Goal: Task Accomplishment & Management: Manage account settings

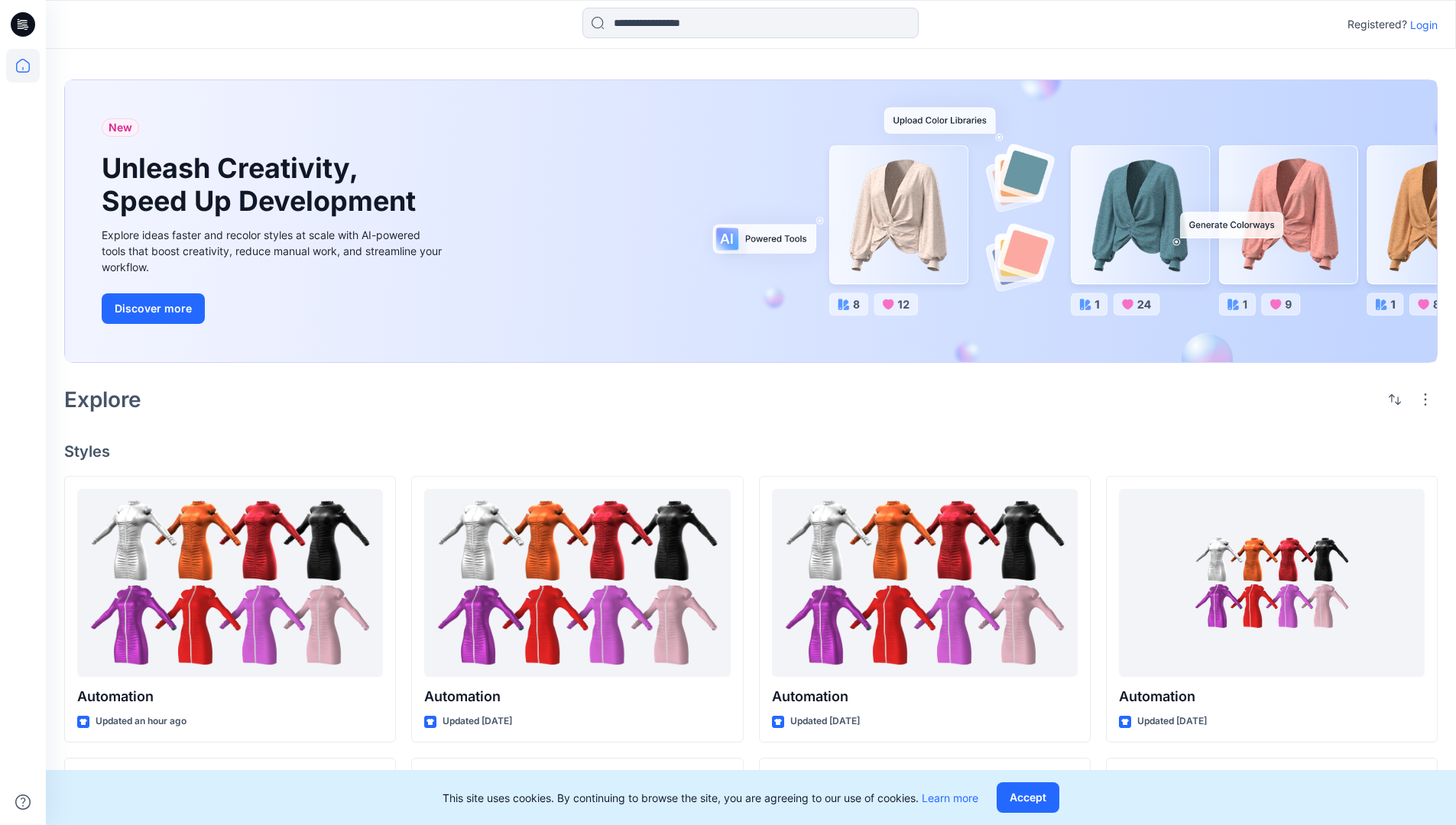
click at [1420, 24] on p "Login" at bounding box center [1423, 25] width 27 height 16
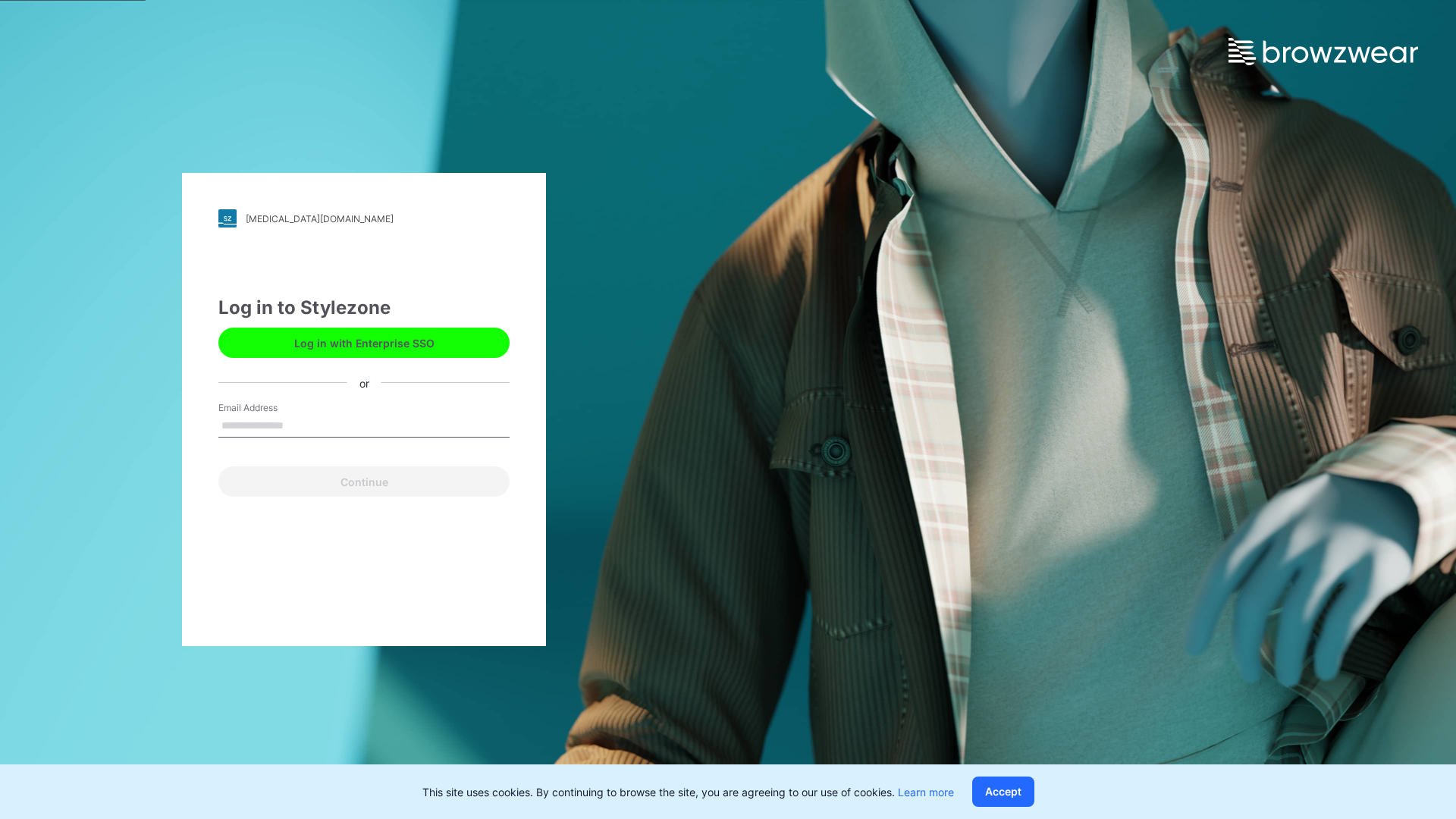
click at [300, 425] on input "Email Address" at bounding box center [364, 426] width 291 height 23
type input "**********"
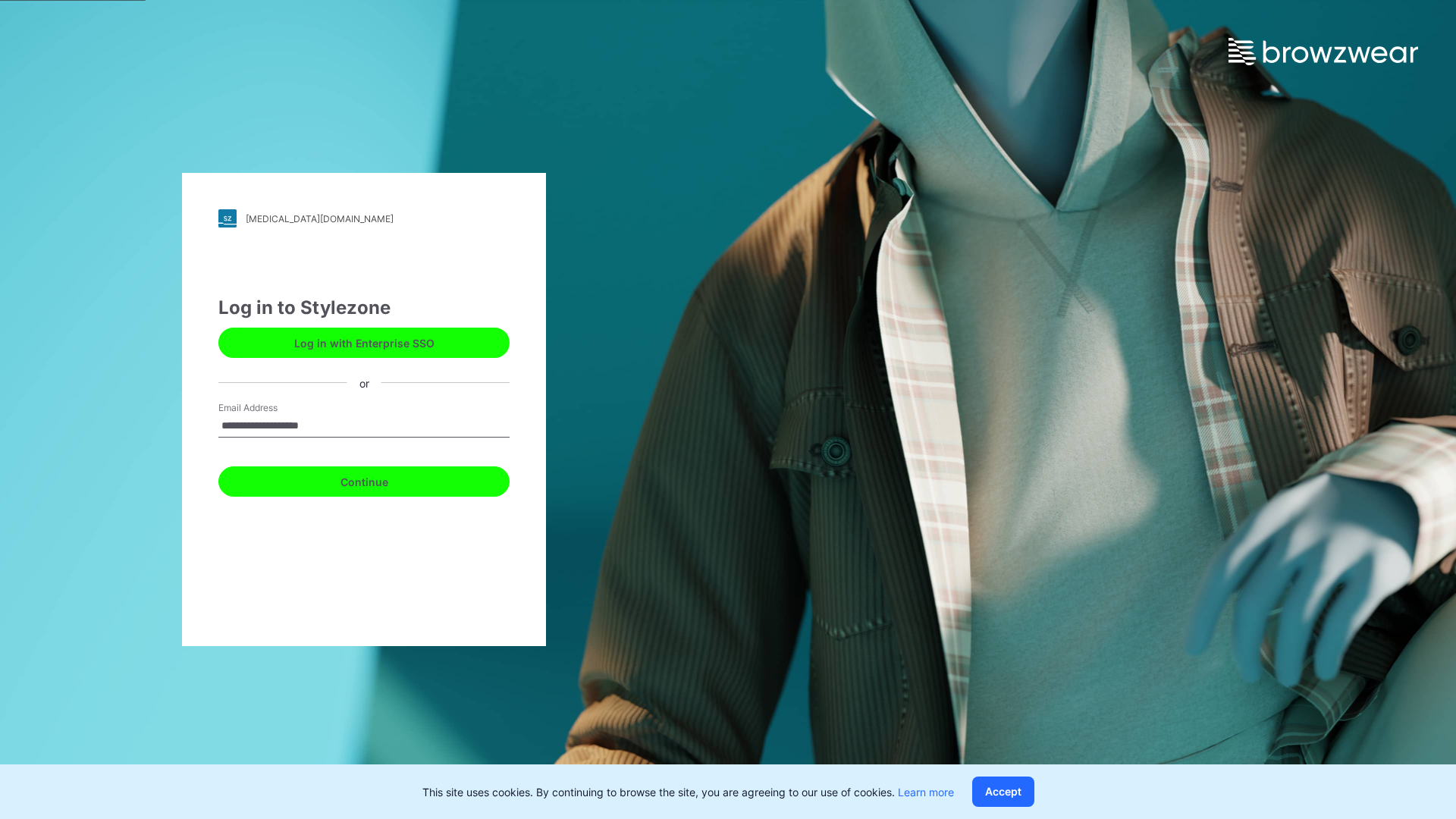
click at [380, 479] on button "Continue" at bounding box center [364, 482] width 291 height 30
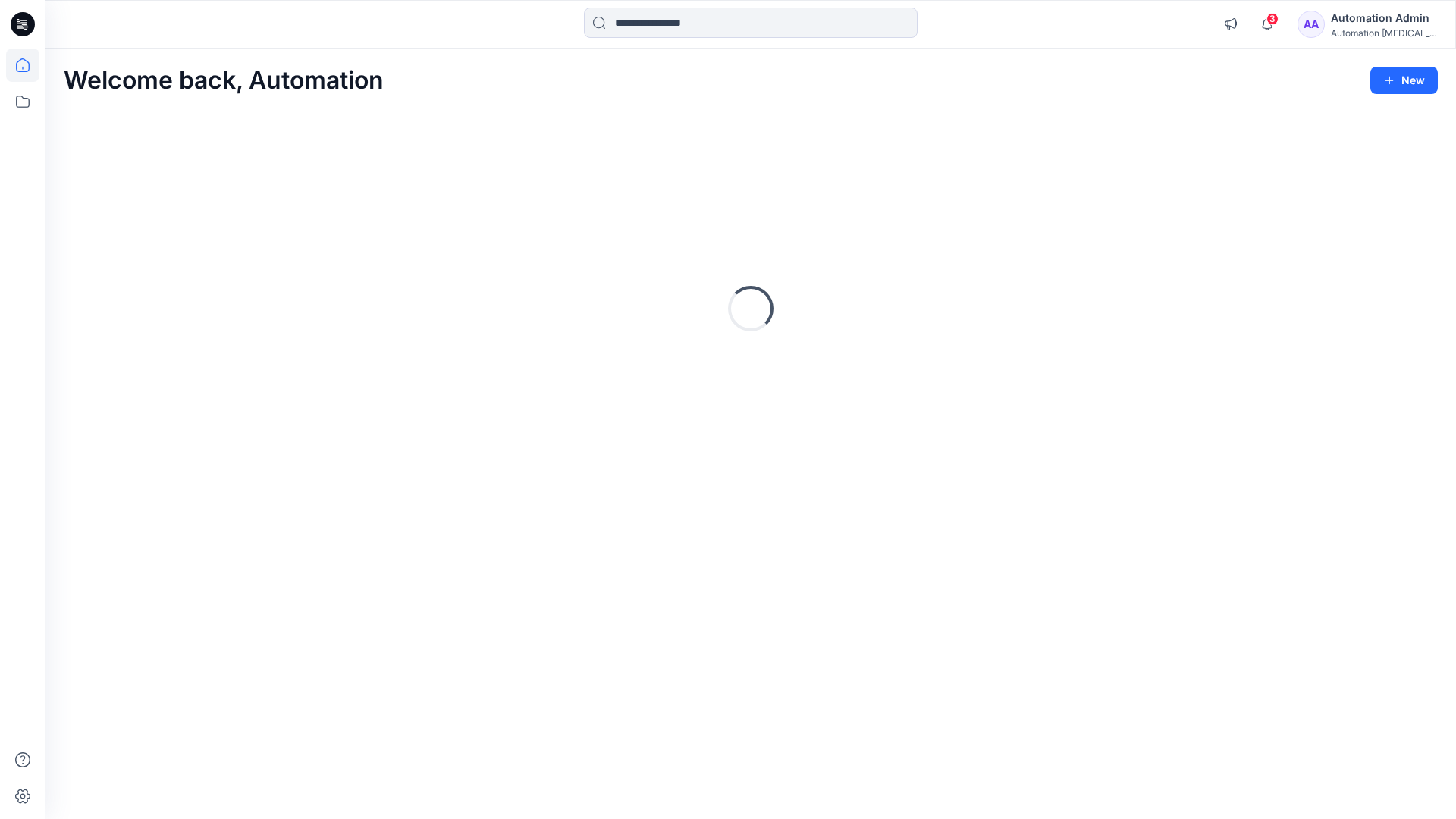
click at [29, 65] on icon at bounding box center [22, 65] width 14 height 14
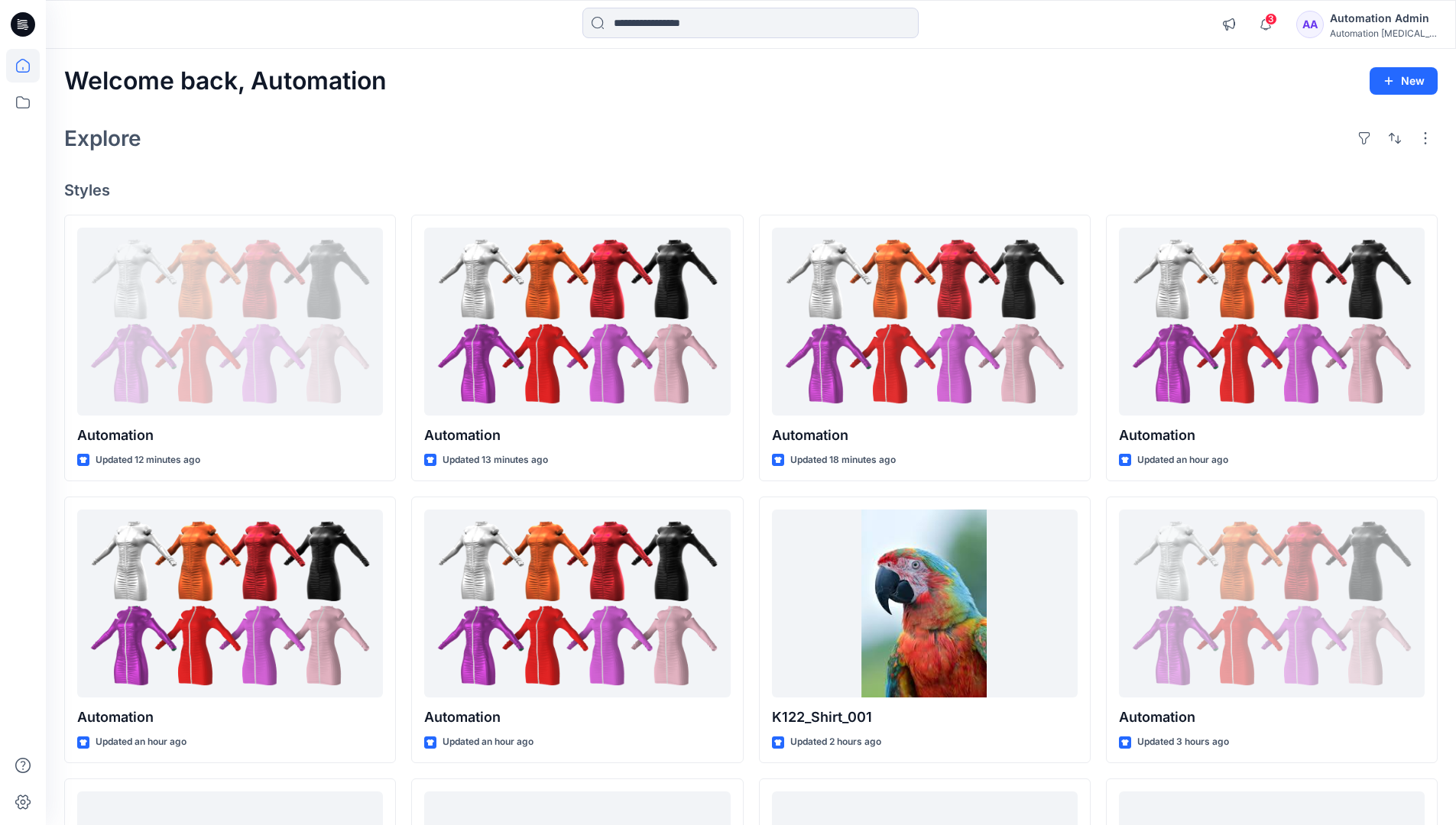
click at [1378, 24] on div "Automation Admin" at bounding box center [1383, 18] width 107 height 18
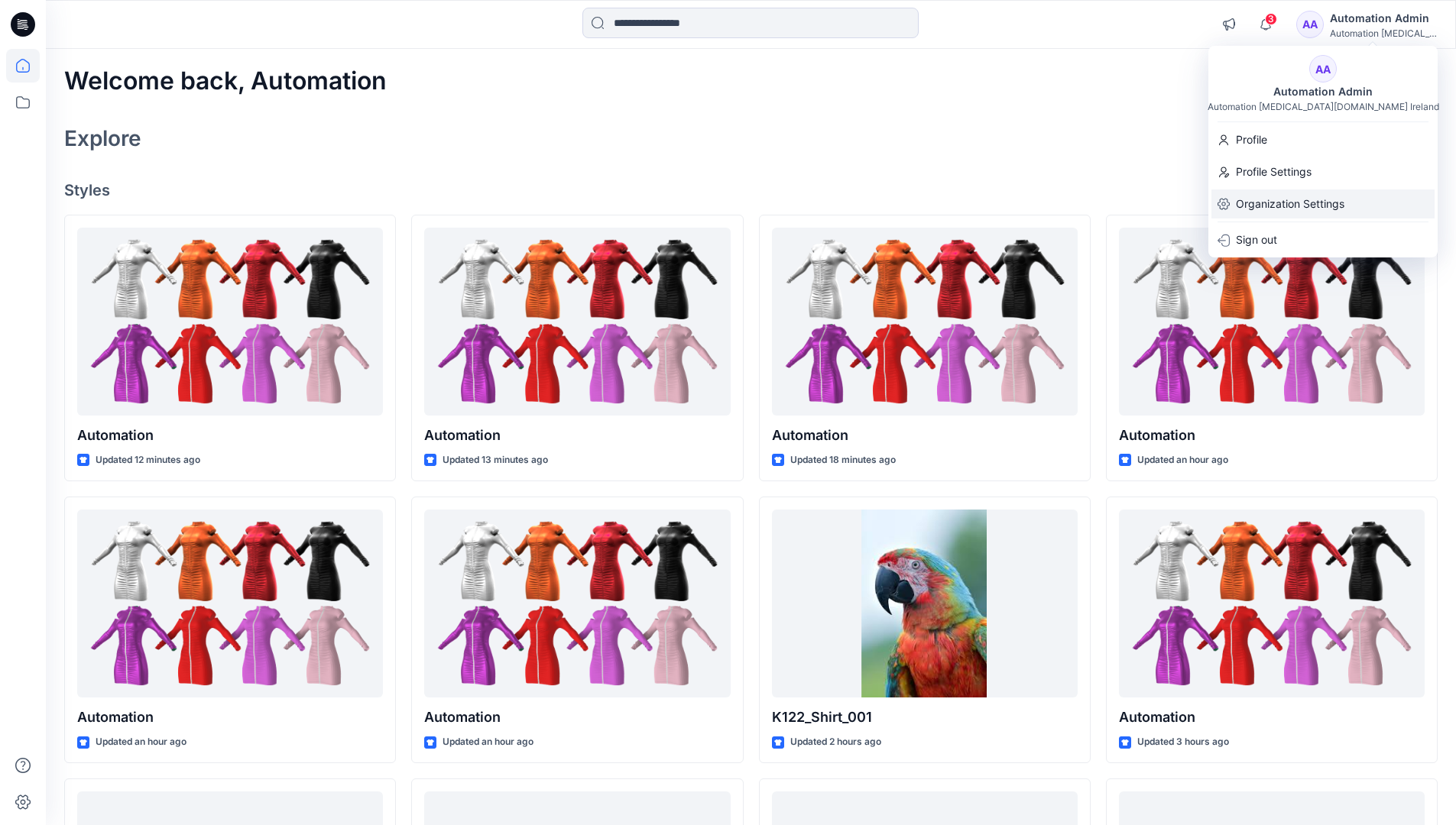
click at [1293, 207] on p "Organization Settings" at bounding box center [1290, 204] width 108 height 29
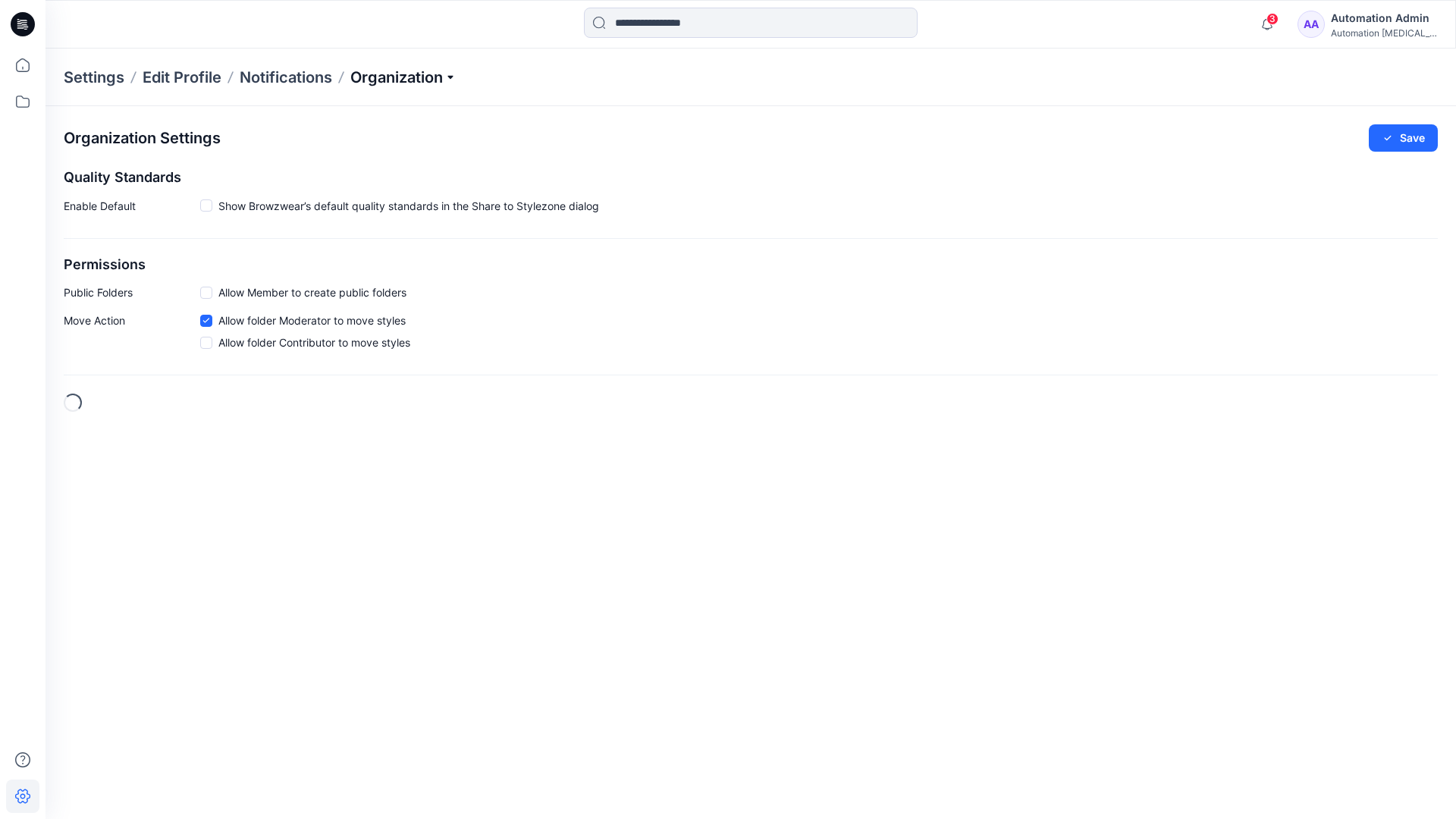
click at [431, 75] on p "Organization" at bounding box center [403, 77] width 106 height 22
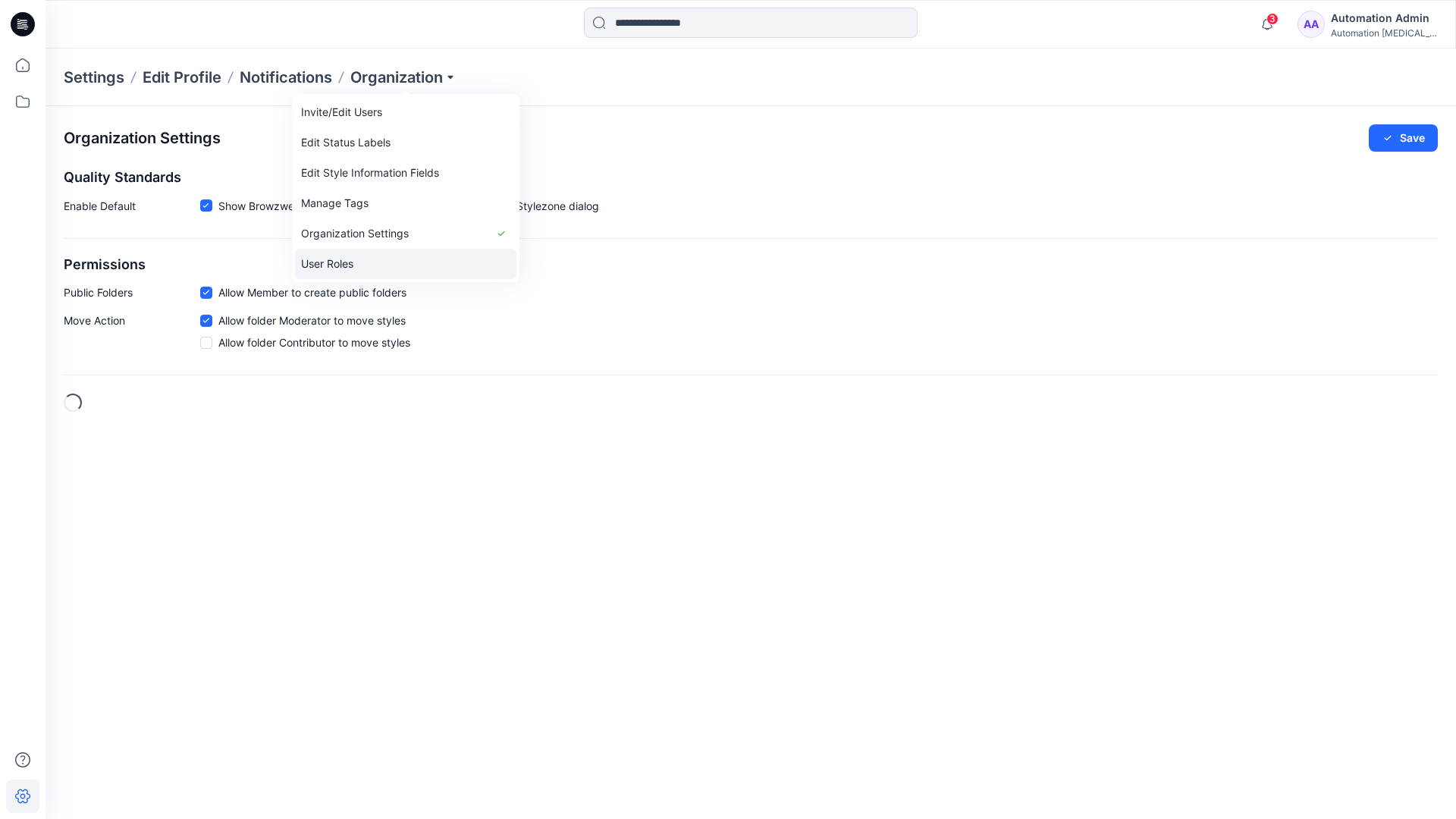
click at [363, 264] on link "User Roles" at bounding box center [406, 264] width 222 height 30
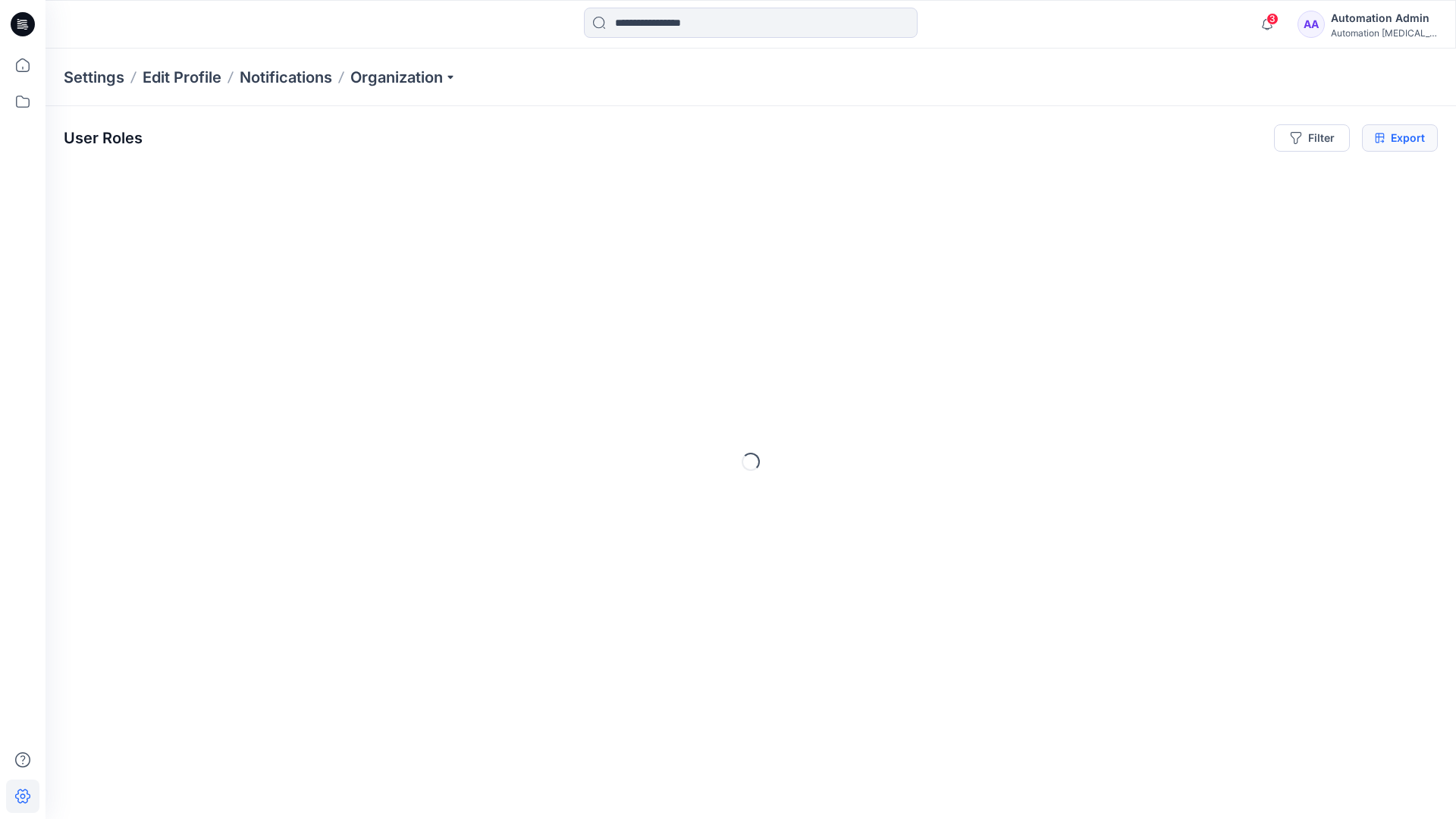
click at [1379, 138] on icon at bounding box center [1379, 137] width 10 height 12
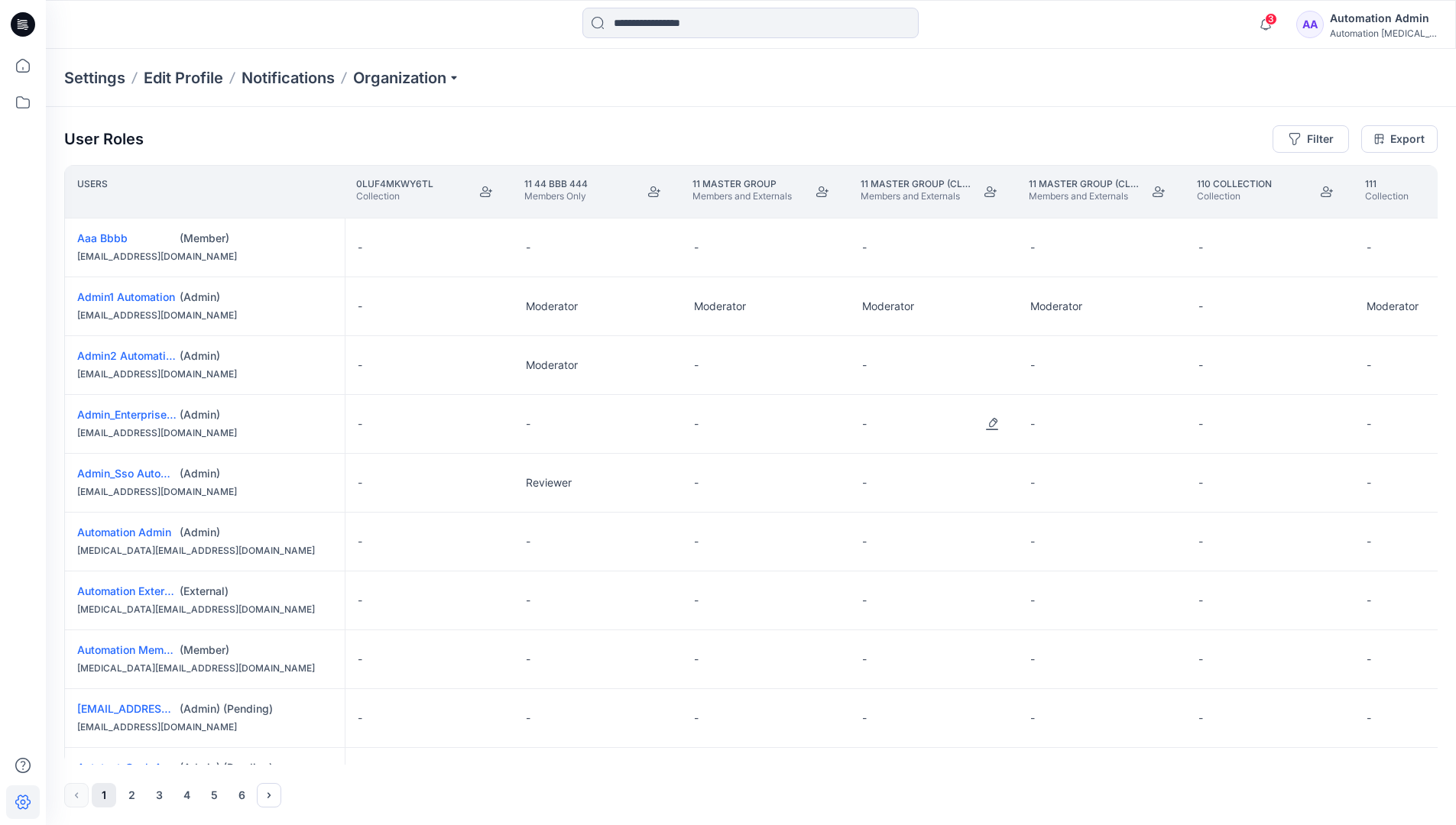
click at [1370, 27] on div "Automation Admin" at bounding box center [1383, 18] width 107 height 18
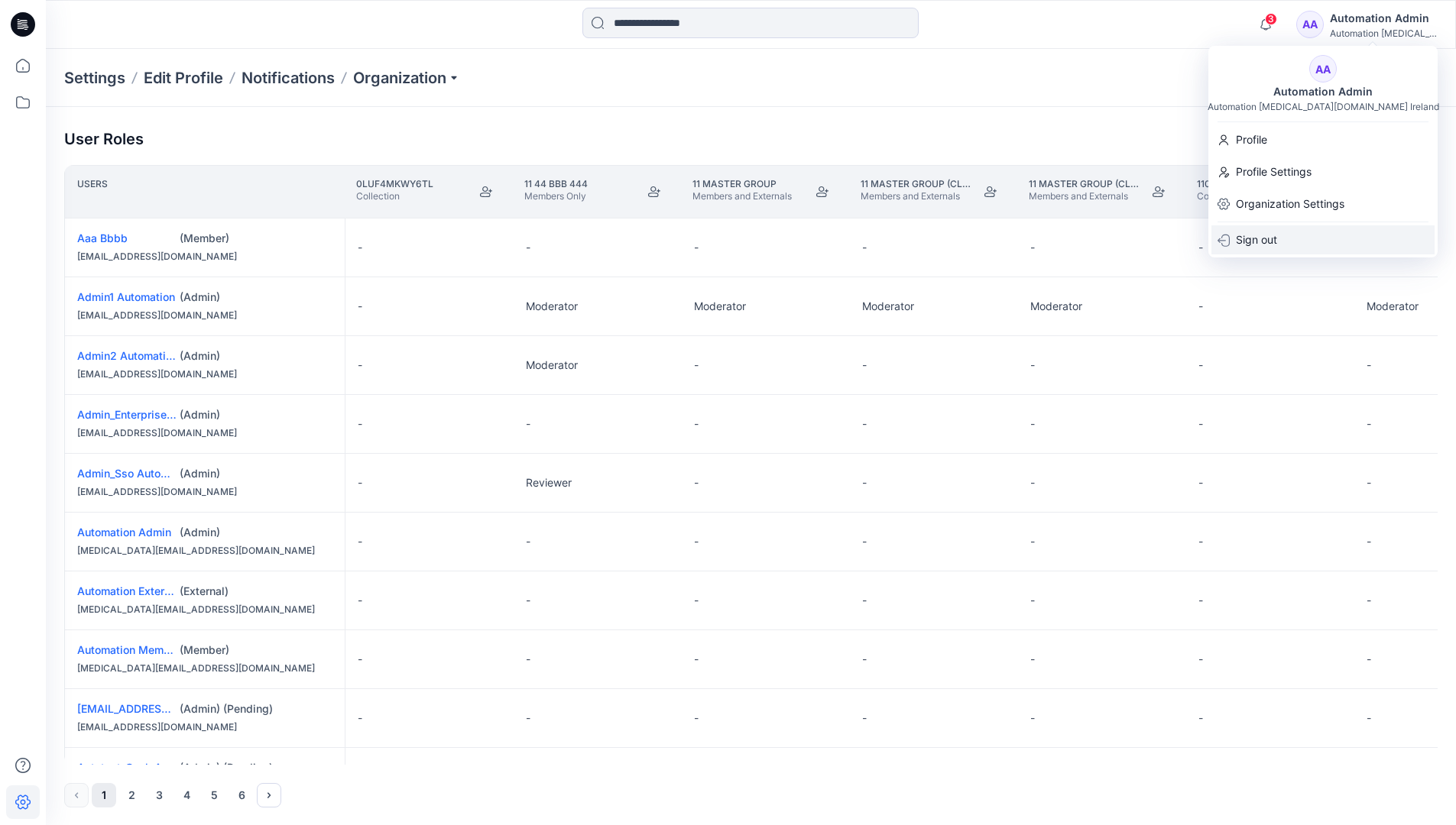
click at [1276, 239] on p "Sign out" at bounding box center [1256, 240] width 41 height 29
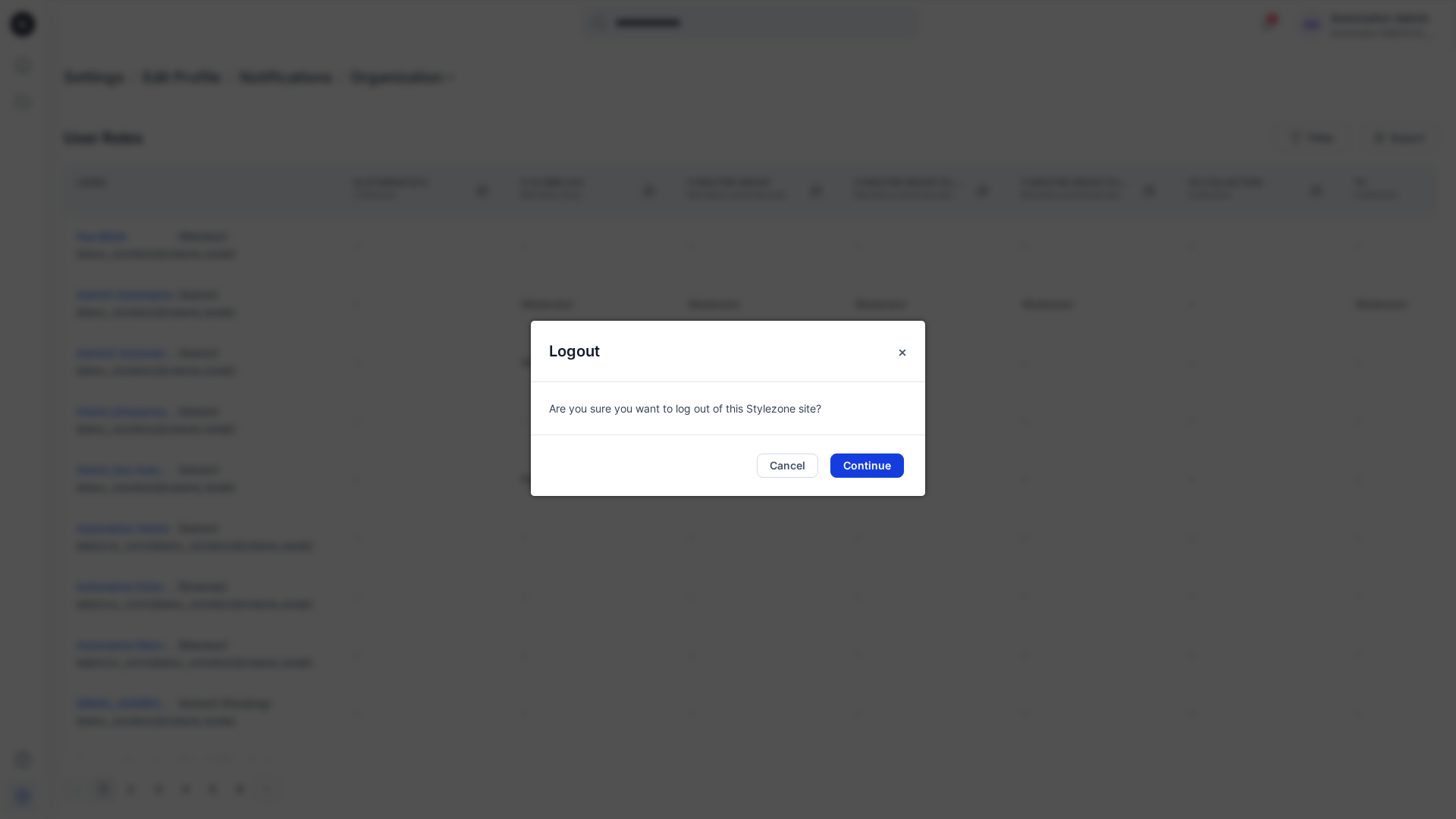
click at [894, 463] on button "Continue" at bounding box center [867, 466] width 73 height 24
